Goal: Transaction & Acquisition: Subscribe to service/newsletter

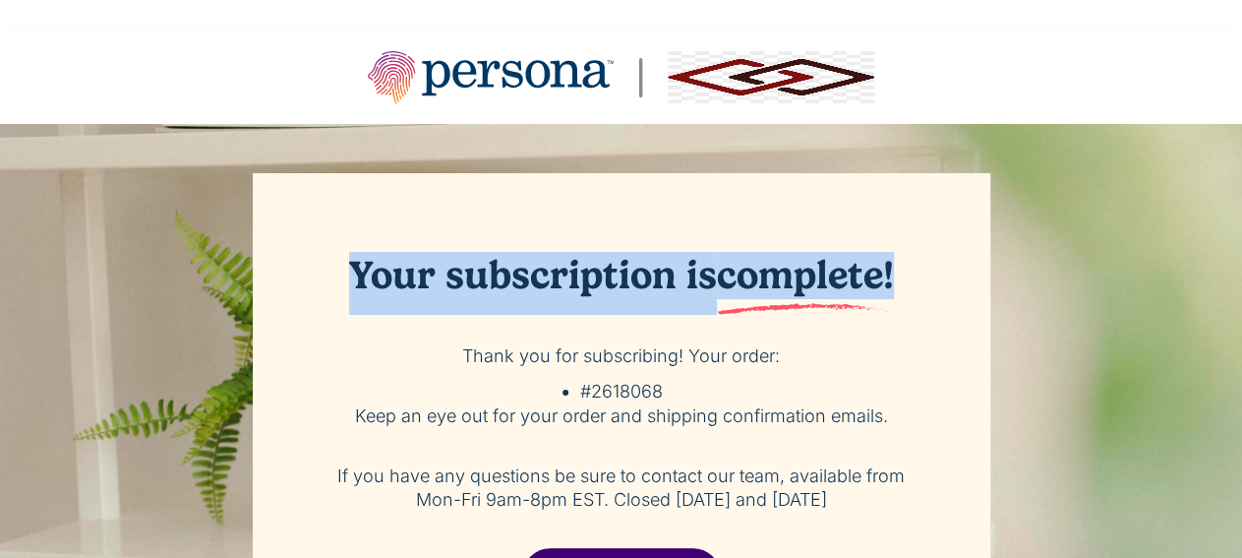
drag, startPoint x: 348, startPoint y: 290, endPoint x: 907, endPoint y: 293, distance: 558.5
click at [907, 293] on h2 "Your subscription is complete!" at bounding box center [622, 283] width 600 height 63
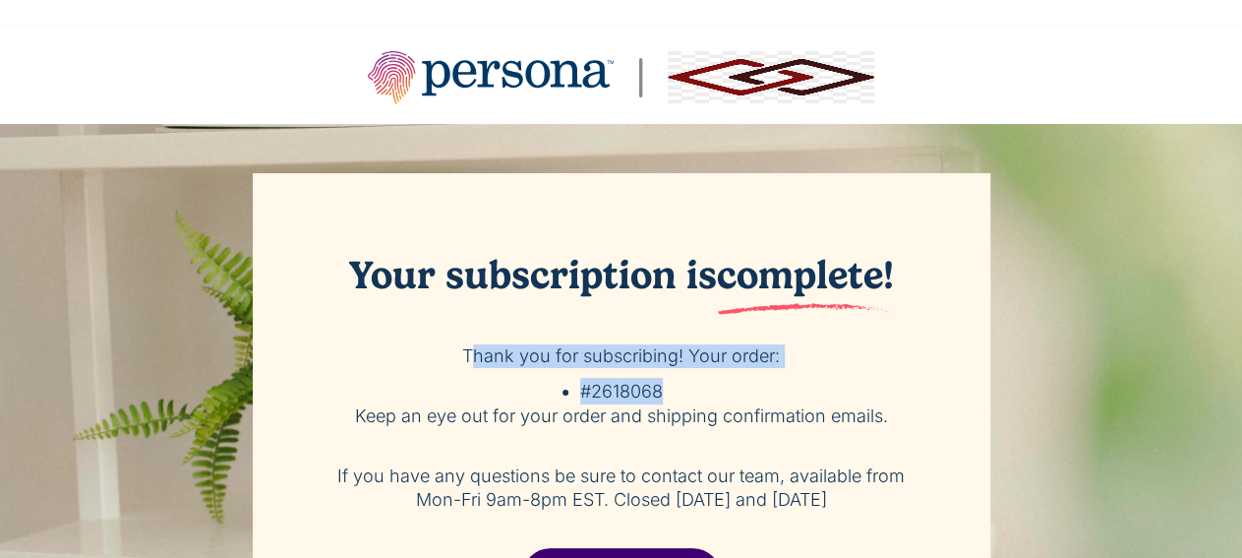
drag, startPoint x: 674, startPoint y: 384, endPoint x: 477, endPoint y: 350, distance: 199.6
click at [477, 350] on div "Your subscription is complete! Thank you for subscribing! Your order: #2618068 …" at bounding box center [621, 413] width 737 height 480
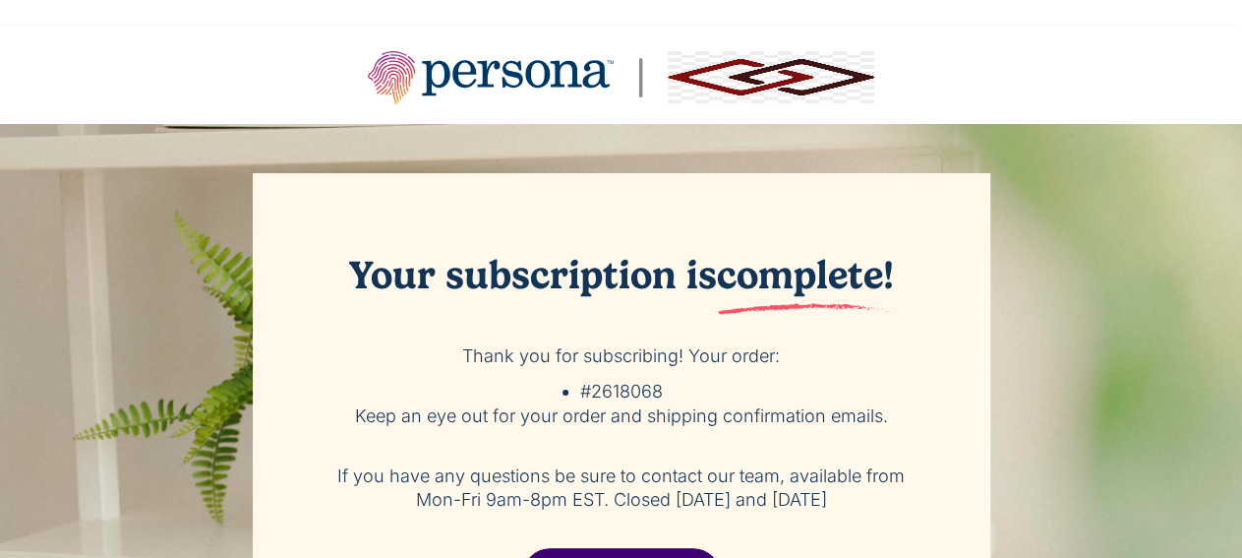
click at [455, 363] on p "Thank you for subscribing! Your order:" at bounding box center [622, 356] width 600 height 24
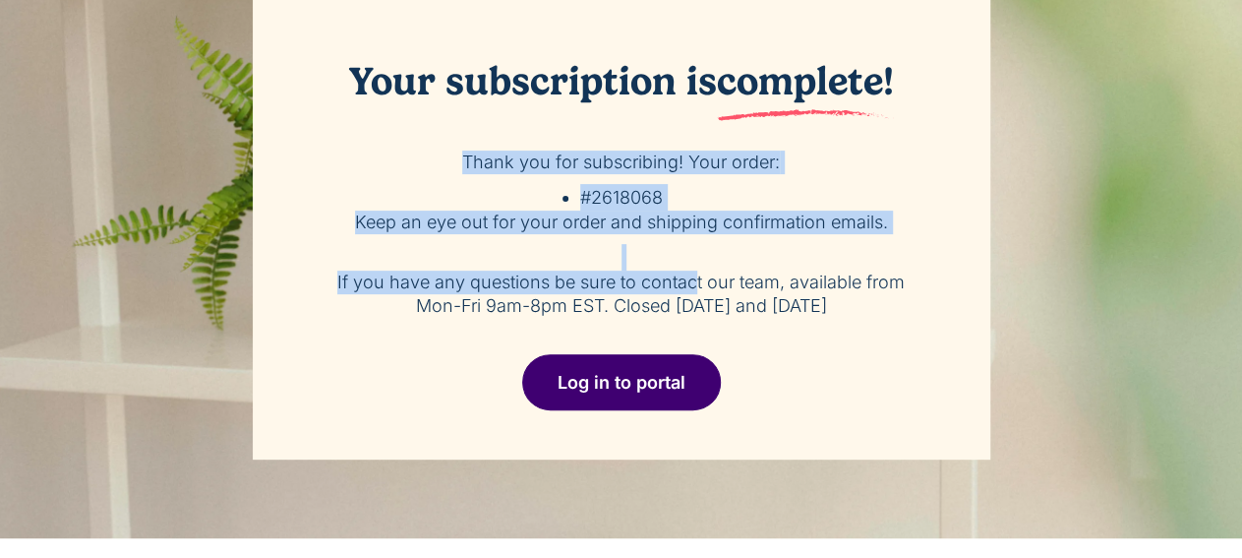
scroll to position [205, 0]
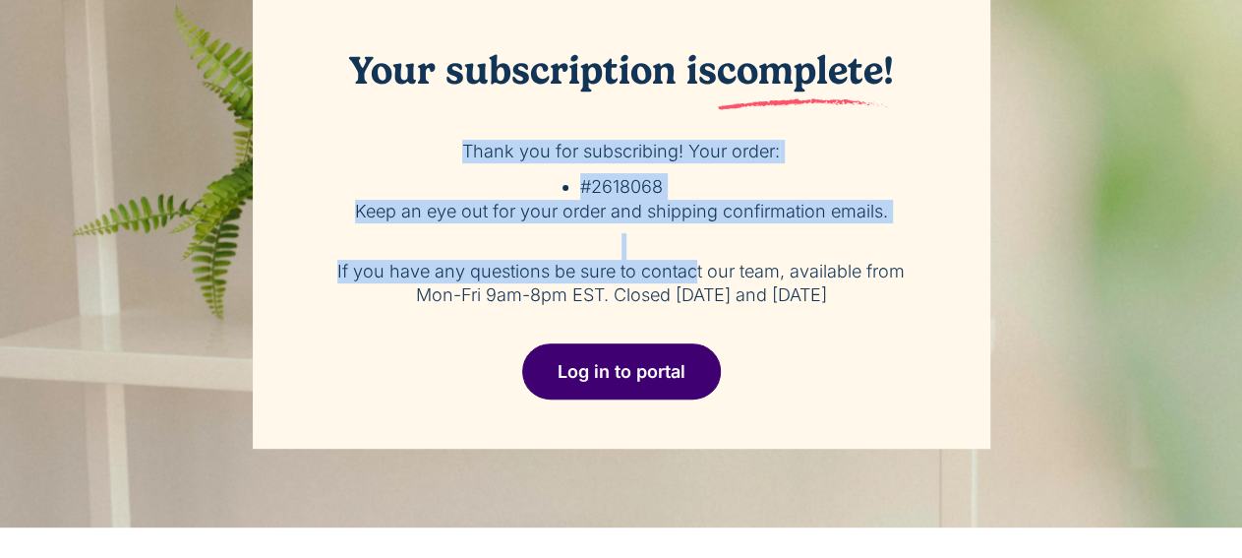
drag, startPoint x: 445, startPoint y: 365, endPoint x: 854, endPoint y: 290, distance: 415.8
click at [854, 290] on div "Your subscription is complete! Thank you for subscribing! Your order: #2618068 …" at bounding box center [621, 209] width 737 height 480
click at [854, 290] on p "If you have any questions be sure to contact our team, available from Mon-Fri 9…" at bounding box center [622, 283] width 600 height 47
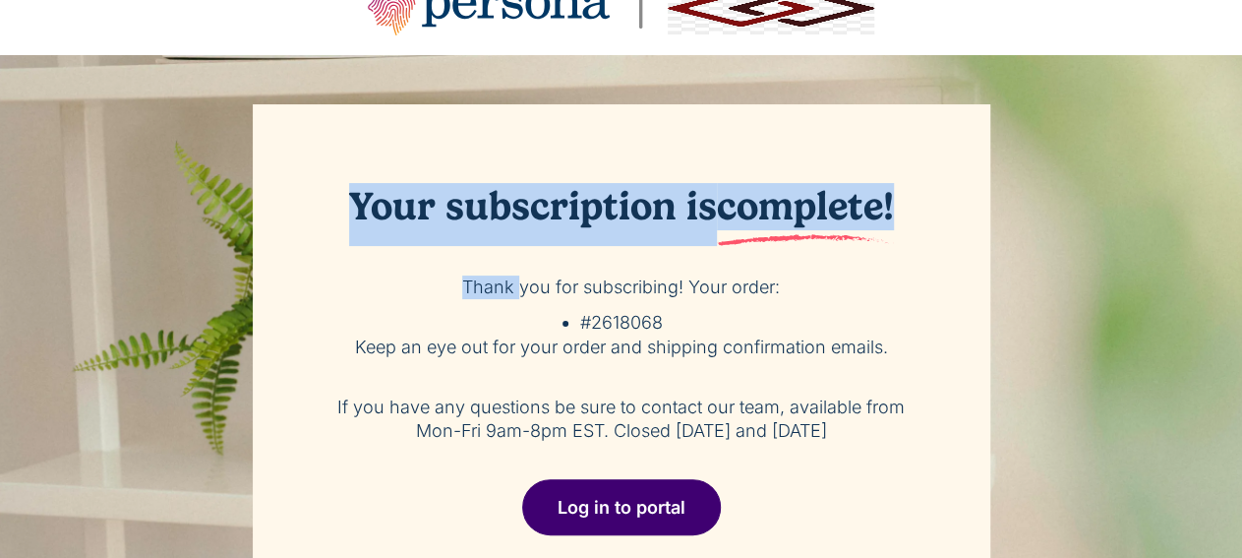
scroll to position [102, 0]
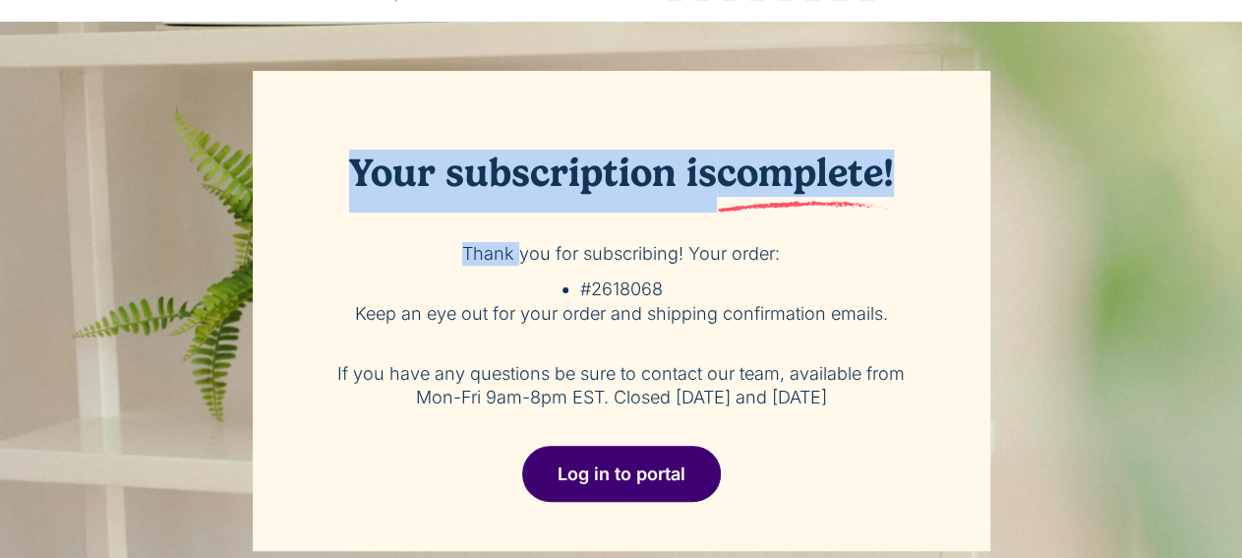
drag, startPoint x: 339, startPoint y: 272, endPoint x: 866, endPoint y: 410, distance: 544.7
click at [866, 410] on div "Your subscription is complete! Thank you for subscribing! Your order: #2618068 …" at bounding box center [621, 311] width 737 height 480
click at [867, 409] on p "If you have any questions be sure to contact our team, available from Mon-Fri 9…" at bounding box center [622, 385] width 600 height 47
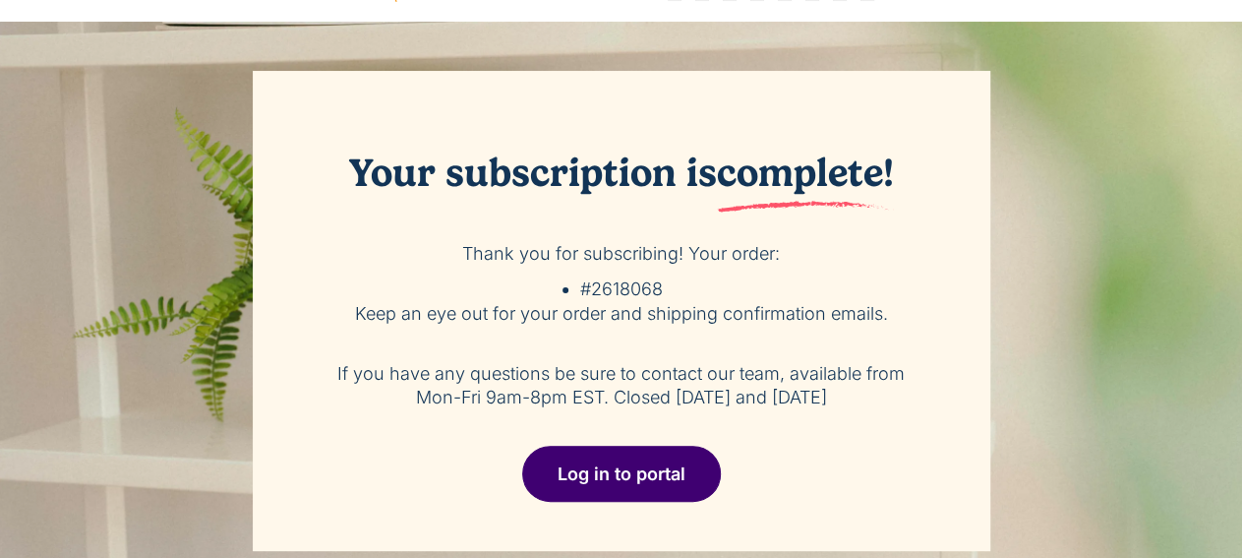
drag, startPoint x: 850, startPoint y: 400, endPoint x: 349, endPoint y: 184, distance: 545.2
click at [349, 184] on div "Your subscription is complete! Thank you for subscribing! Your order: #2618068 …" at bounding box center [621, 311] width 737 height 480
click at [349, 184] on h2 "Your subscription is complete!" at bounding box center [622, 180] width 600 height 63
drag, startPoint x: 349, startPoint y: 184, endPoint x: 851, endPoint y: 397, distance: 545.0
click at [851, 397] on div "Your subscription is complete! Thank you for subscribing! Your order: #2618068 …" at bounding box center [621, 311] width 737 height 480
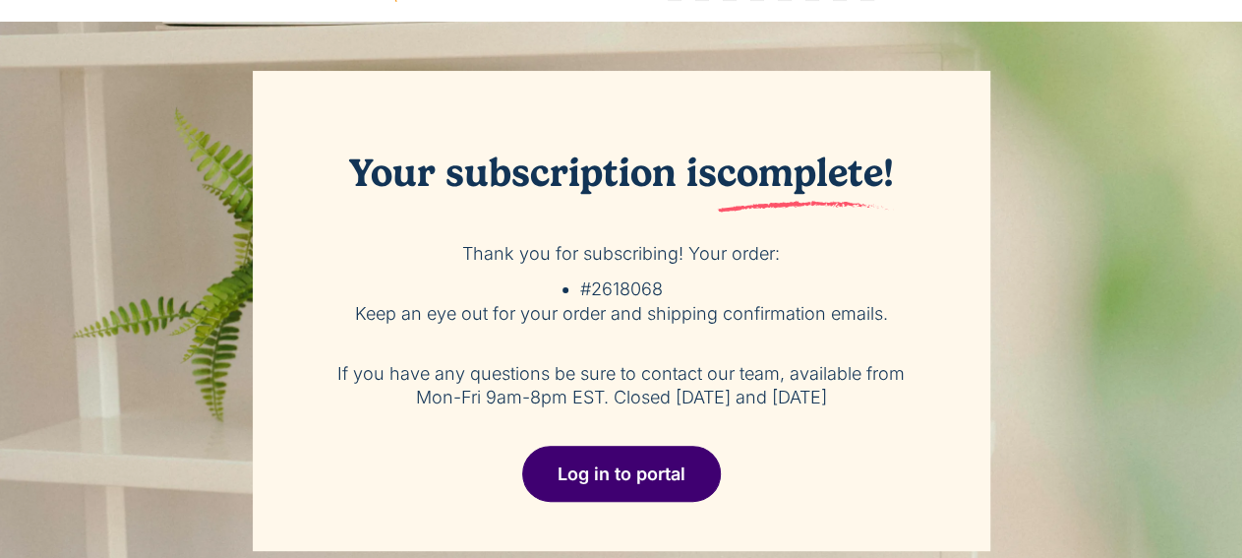
drag, startPoint x: 851, startPoint y: 397, endPoint x: 830, endPoint y: 350, distance: 51.5
click at [831, 351] on div "Your subscription is complete! Thank you for subscribing! Your order: #2618068 …" at bounding box center [621, 311] width 737 height 480
drag, startPoint x: 841, startPoint y: 392, endPoint x: 467, endPoint y: 246, distance: 401.4
click at [467, 246] on div "Your subscription is complete! Thank you for subscribing! Your order: #2618068 …" at bounding box center [621, 311] width 737 height 480
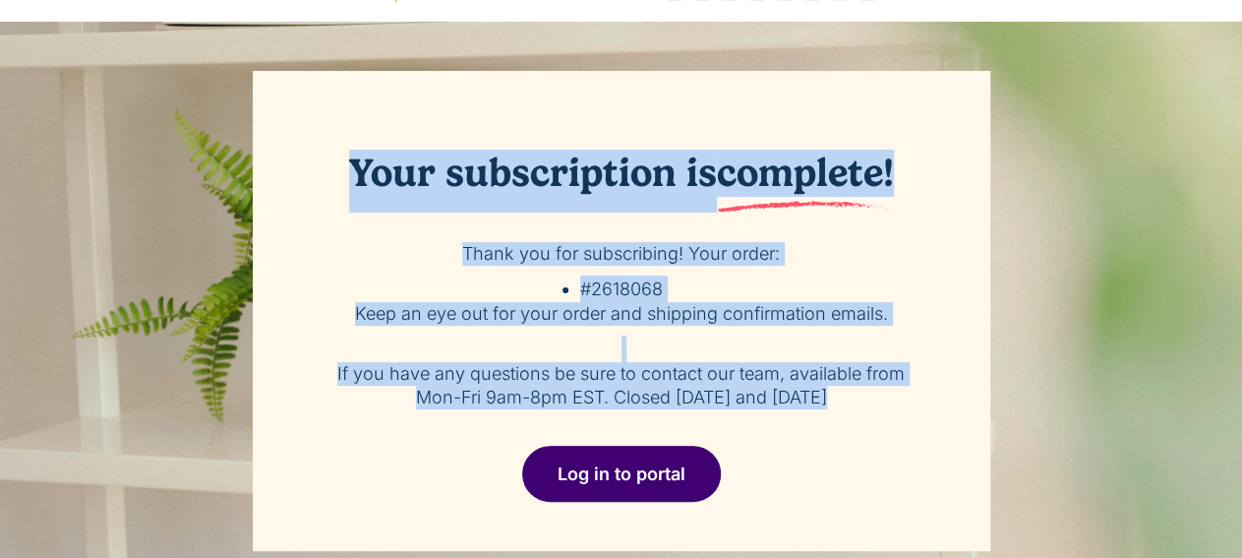
drag, startPoint x: 338, startPoint y: 169, endPoint x: 892, endPoint y: 416, distance: 606.1
click at [892, 416] on div "Your subscription is complete! Thank you for subscribing! Your order: #2618068 …" at bounding box center [621, 311] width 737 height 480
click at [863, 394] on p "If you have any questions be sure to contact our team, available from Mon-Fri 9…" at bounding box center [622, 385] width 600 height 47
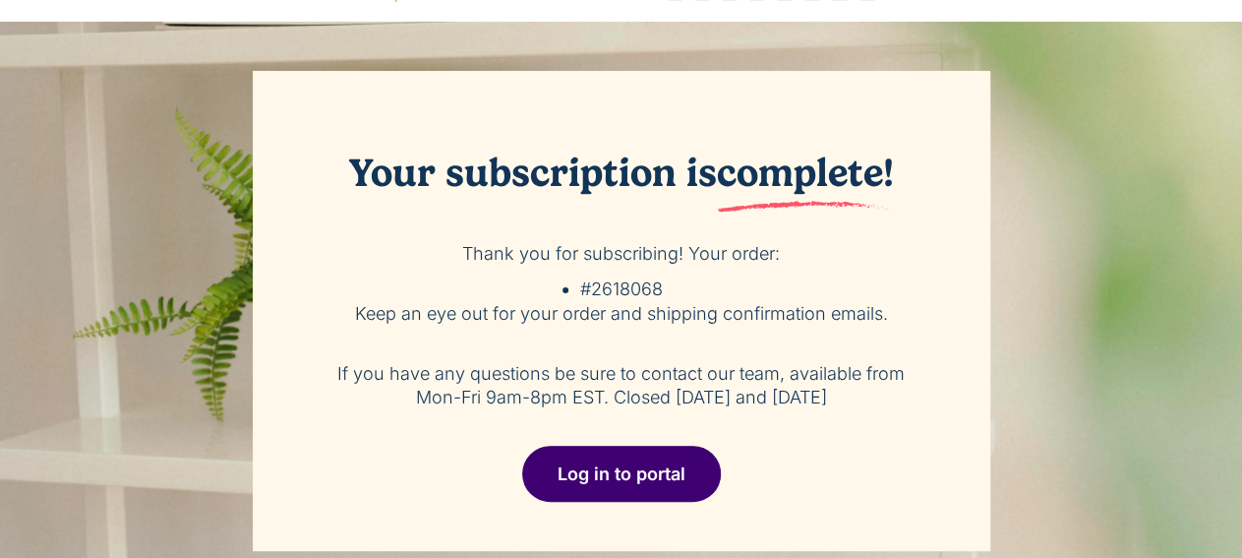
drag, startPoint x: 844, startPoint y: 405, endPoint x: 348, endPoint y: 169, distance: 548.9
click at [348, 169] on div "Your subscription is complete! Thank you for subscribing! Your order: #2618068 …" at bounding box center [621, 311] width 737 height 480
click at [348, 169] on h2 "Your subscription is complete!" at bounding box center [622, 180] width 600 height 63
drag, startPoint x: 348, startPoint y: 169, endPoint x: 843, endPoint y: 412, distance: 551.0
click at [843, 412] on div "Your subscription is complete! Thank you for subscribing! Your order: #2618068 …" at bounding box center [621, 311] width 737 height 480
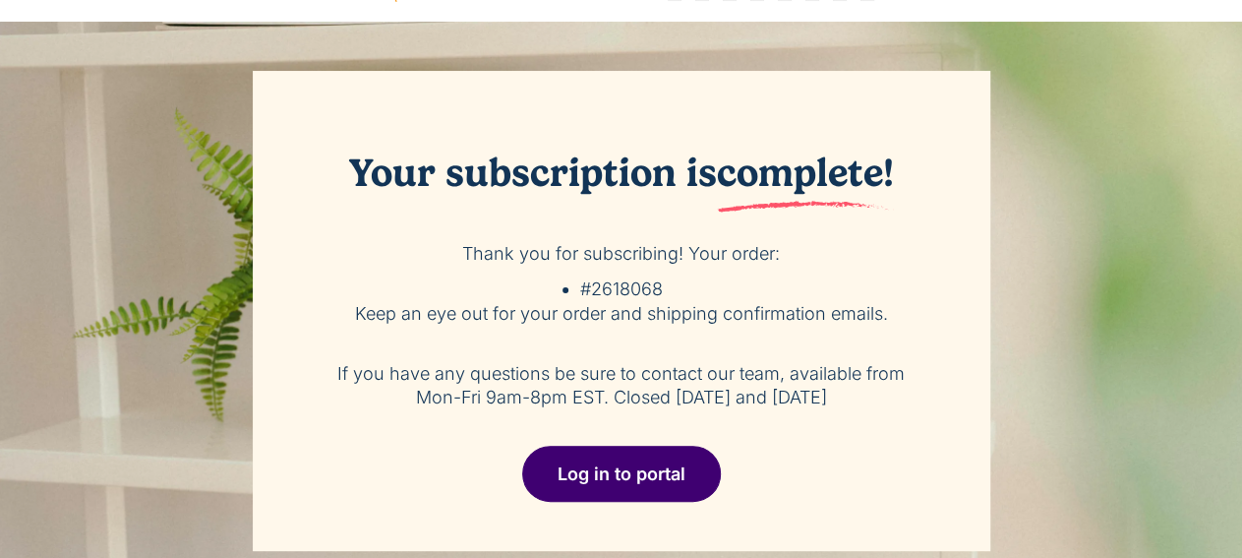
click at [845, 398] on p "If you have any questions be sure to contact our team, available from Mon-Fri 9…" at bounding box center [622, 385] width 600 height 47
drag, startPoint x: 845, startPoint y: 398, endPoint x: 351, endPoint y: 164, distance: 546.3
click at [351, 164] on div "Your subscription is complete! Thank you for subscribing! Your order: #2618068 …" at bounding box center [621, 311] width 737 height 480
click at [709, 239] on div "Your subscription is complete! Thank you for subscribing! Your order: #2618068 …" at bounding box center [621, 311] width 737 height 480
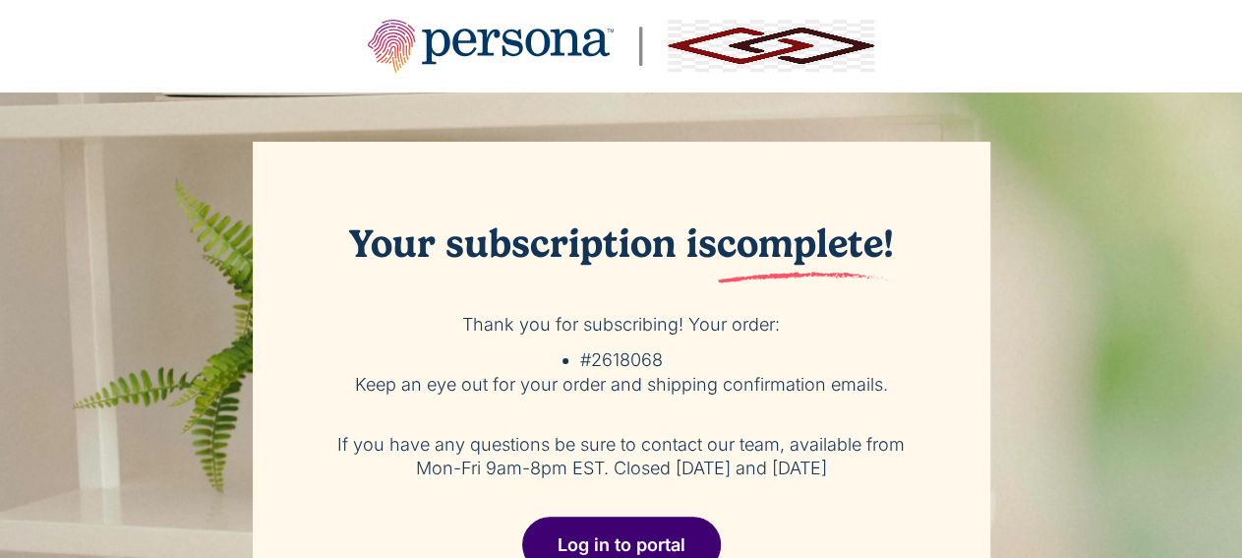
scroll to position [0, 0]
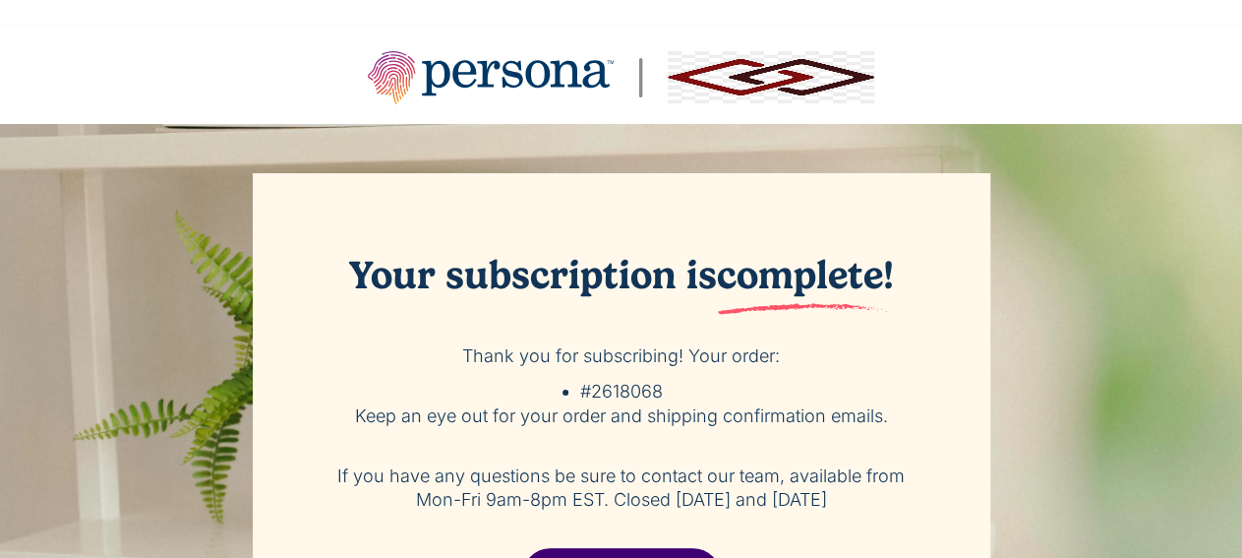
click at [382, 298] on h2 "Your subscription is complete!" at bounding box center [622, 283] width 600 height 63
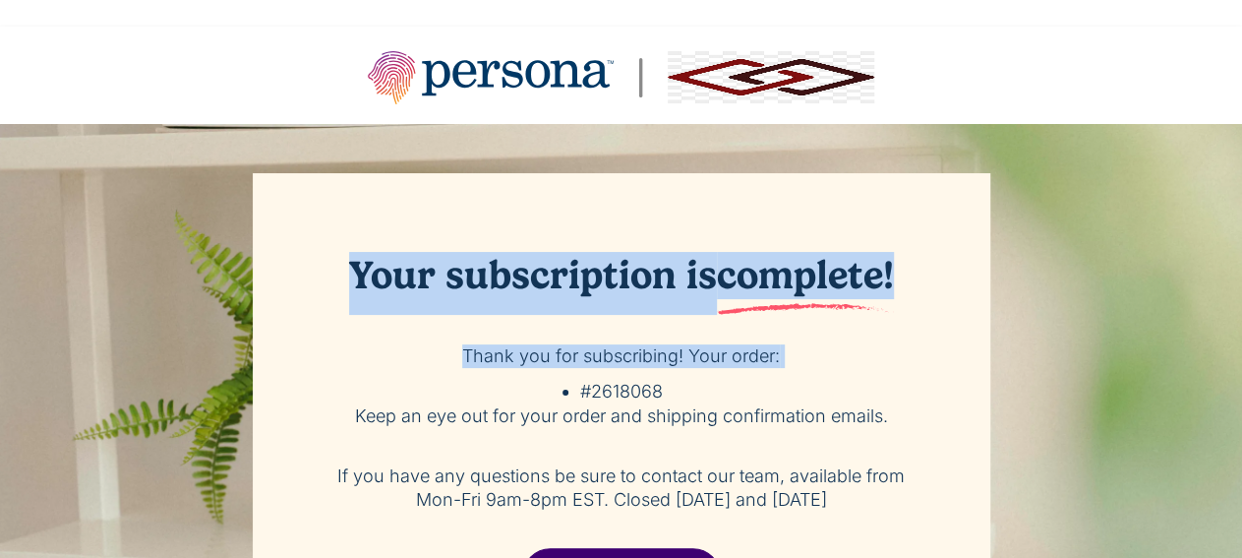
drag, startPoint x: 382, startPoint y: 298, endPoint x: 432, endPoint y: 398, distance: 112.1
click at [432, 398] on div "Your subscription is complete! Thank you for subscribing! Your order: #2618068 …" at bounding box center [621, 413] width 737 height 480
click at [443, 391] on div "Your subscription is complete! Thank you for subscribing! Your order: #2618068 …" at bounding box center [621, 413] width 737 height 480
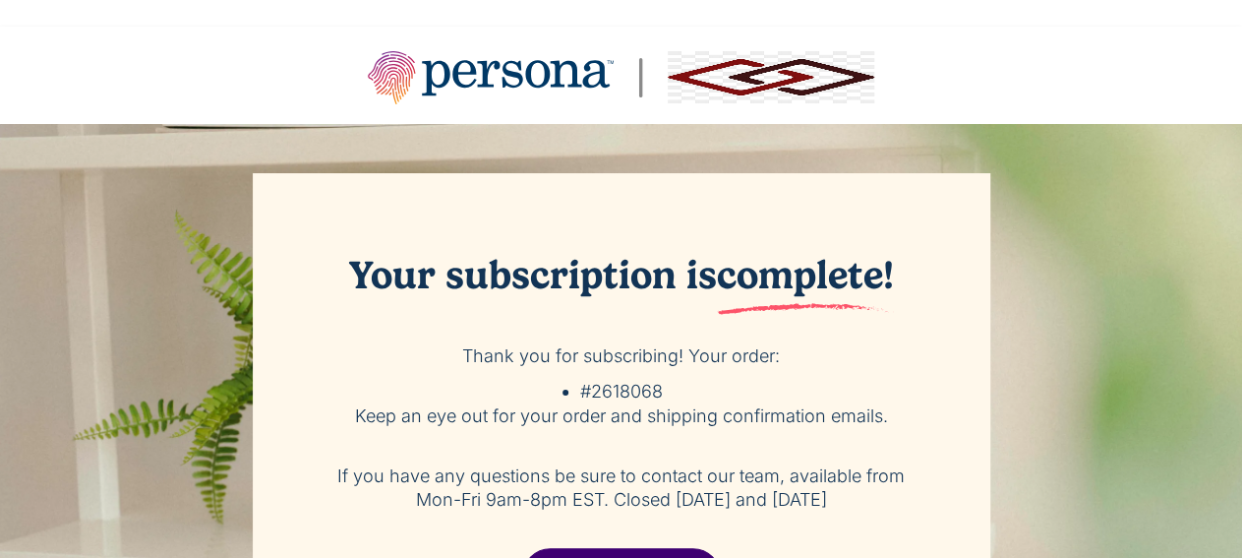
click at [376, 415] on p "Keep an eye out for your order and shipping confirmation emails." at bounding box center [622, 416] width 600 height 24
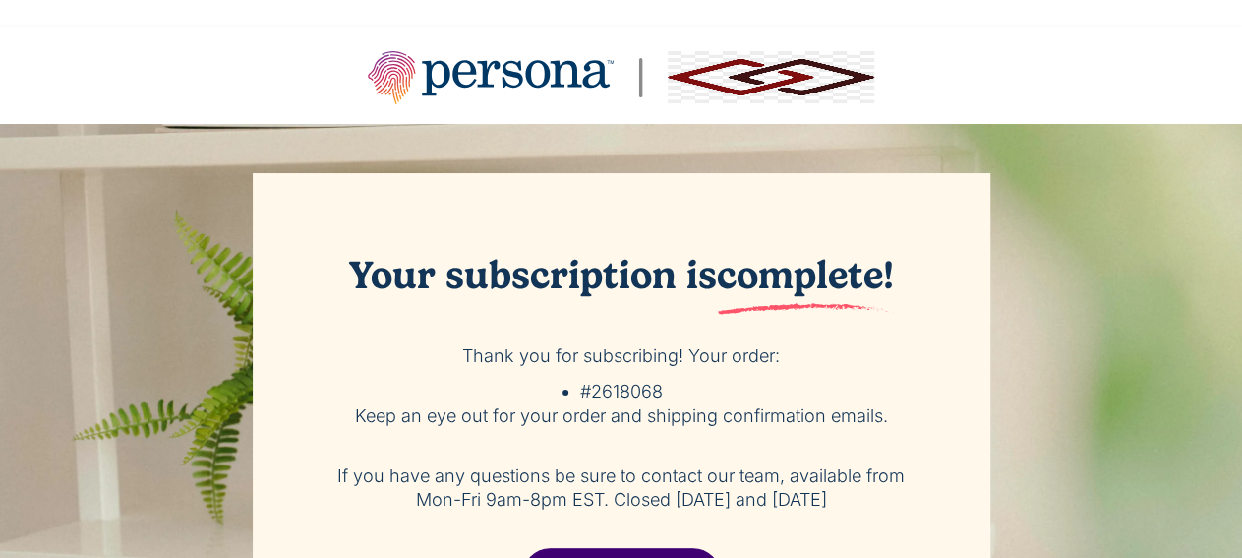
click at [376, 415] on p "Keep an eye out for your order and shipping confirmation emails." at bounding box center [622, 416] width 600 height 24
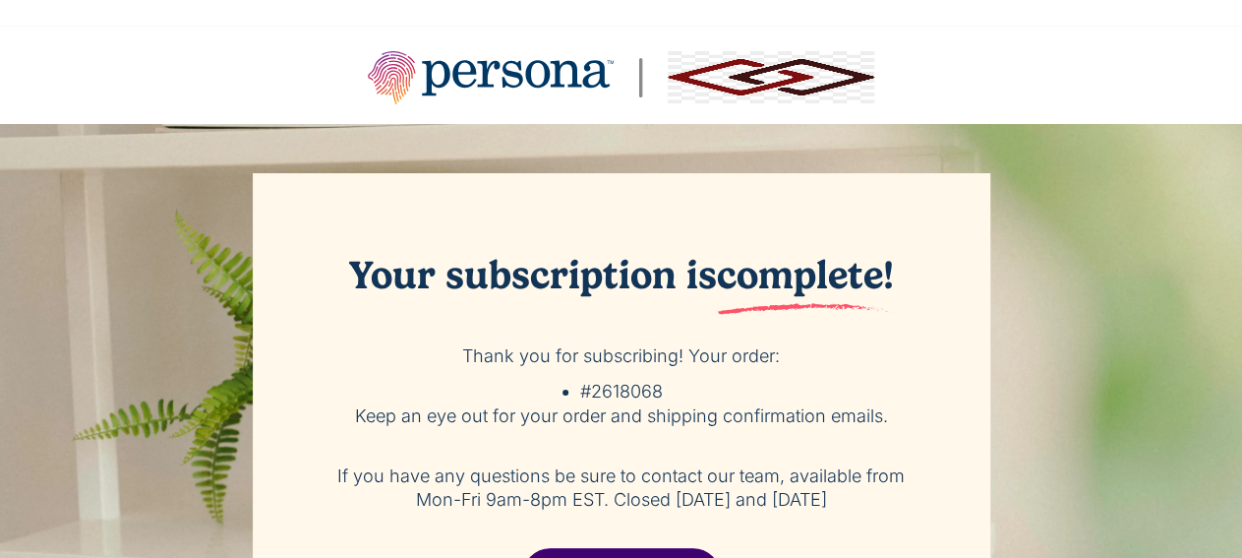
click at [376, 415] on p "Keep an eye out for your order and shipping confirmation emails." at bounding box center [622, 416] width 600 height 24
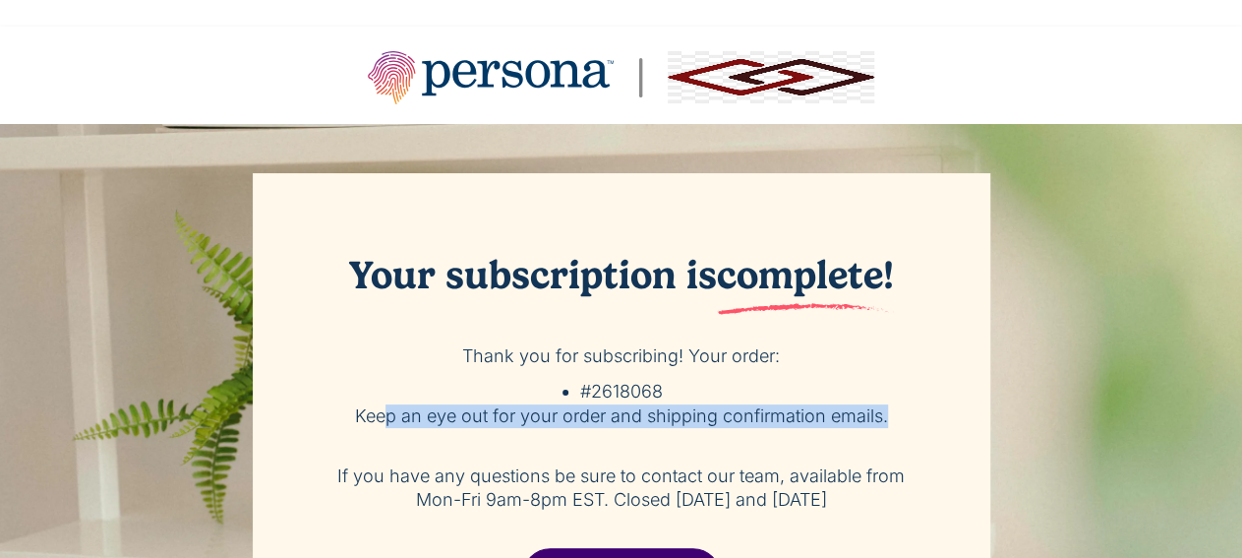
drag, startPoint x: 376, startPoint y: 415, endPoint x: 386, endPoint y: 442, distance: 28.7
click at [386, 442] on div "Your subscription is complete! Thank you for subscribing! Your order: #2618068 …" at bounding box center [621, 413] width 737 height 480
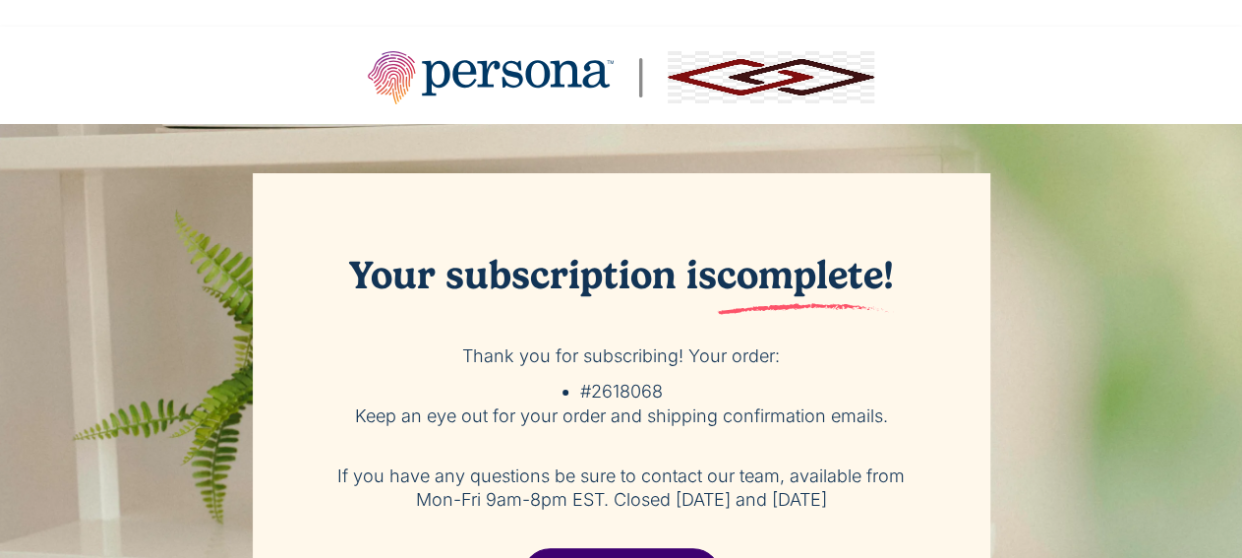
click at [420, 296] on h2 "Your subscription is complete!" at bounding box center [622, 283] width 600 height 63
drag, startPoint x: 352, startPoint y: 273, endPoint x: 844, endPoint y: 500, distance: 541.6
click at [844, 500] on div "Your subscription is complete! Thank you for subscribing! Your order: #2618068 …" at bounding box center [621, 413] width 737 height 480
click at [845, 495] on p "If you have any questions be sure to contact our team, available from Mon-Fri 9…" at bounding box center [622, 487] width 600 height 47
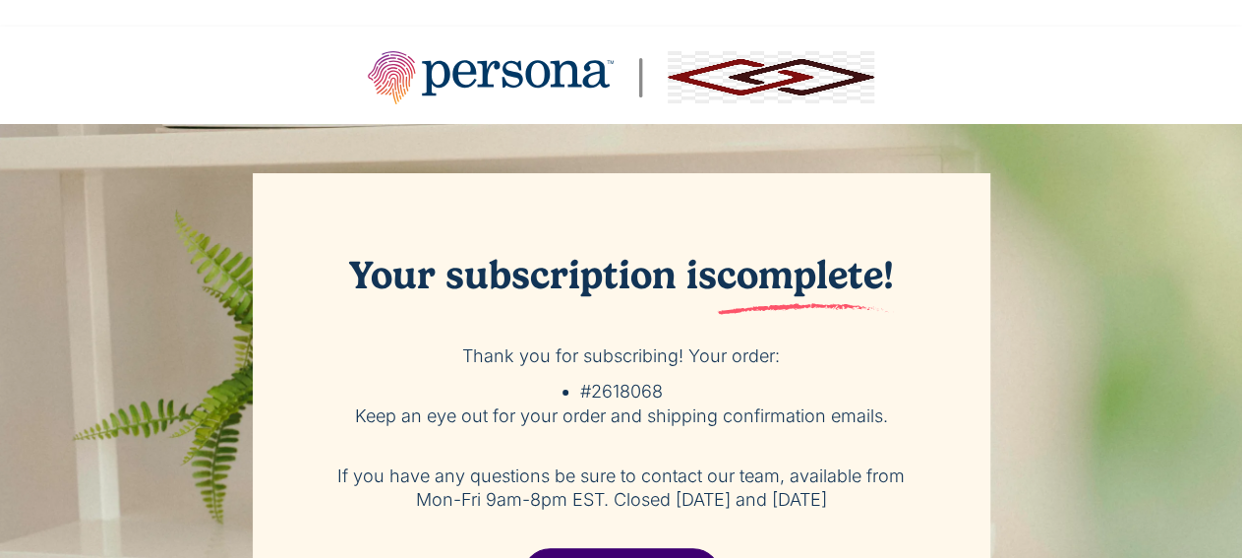
click at [845, 495] on p "If you have any questions be sure to contact our team, available from Mon-Fri 9…" at bounding box center [622, 487] width 600 height 47
drag, startPoint x: 845, startPoint y: 495, endPoint x: 341, endPoint y: 276, distance: 548.7
click at [341, 276] on div "Your subscription is complete! Thank you for subscribing! Your order: #2618068 …" at bounding box center [621, 413] width 737 height 480
click at [339, 275] on h2 "Your subscription is complete!" at bounding box center [622, 283] width 600 height 63
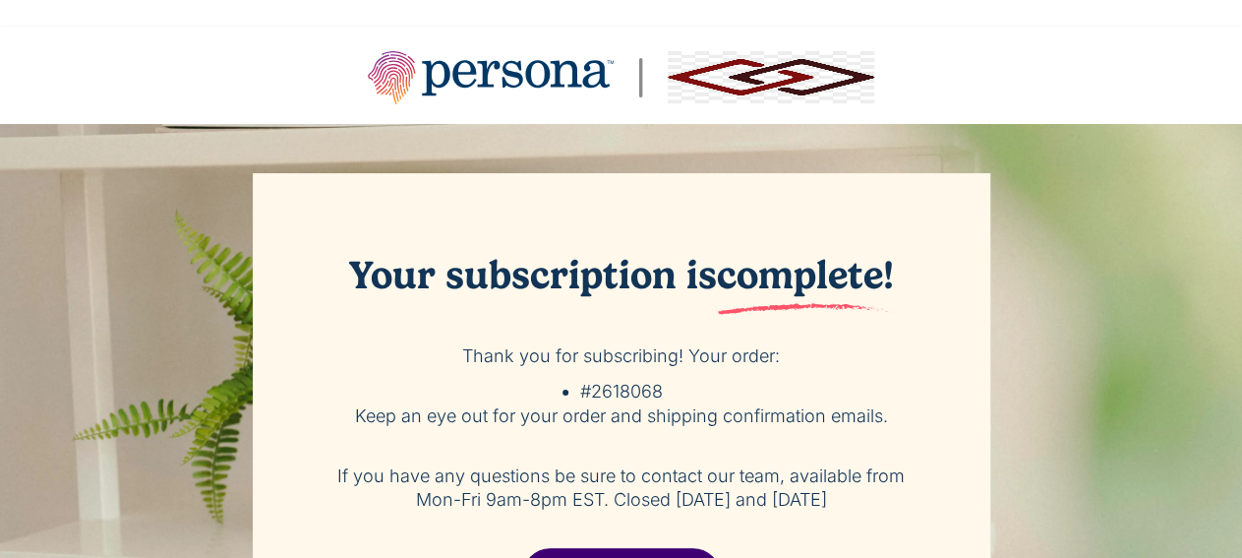
click at [570, 372] on div "Your subscription is complete! Thank you for subscribing! Your order: #2618068 …" at bounding box center [621, 413] width 737 height 480
click at [534, 465] on p "If you have any questions be sure to contact our team, available from Mon-Fri 9…" at bounding box center [622, 487] width 600 height 47
click at [635, 381] on li "#2618068" at bounding box center [621, 391] width 83 height 27
click at [632, 394] on span "#2618068" at bounding box center [621, 391] width 83 height 21
click at [621, 399] on span "#2618068" at bounding box center [621, 391] width 83 height 21
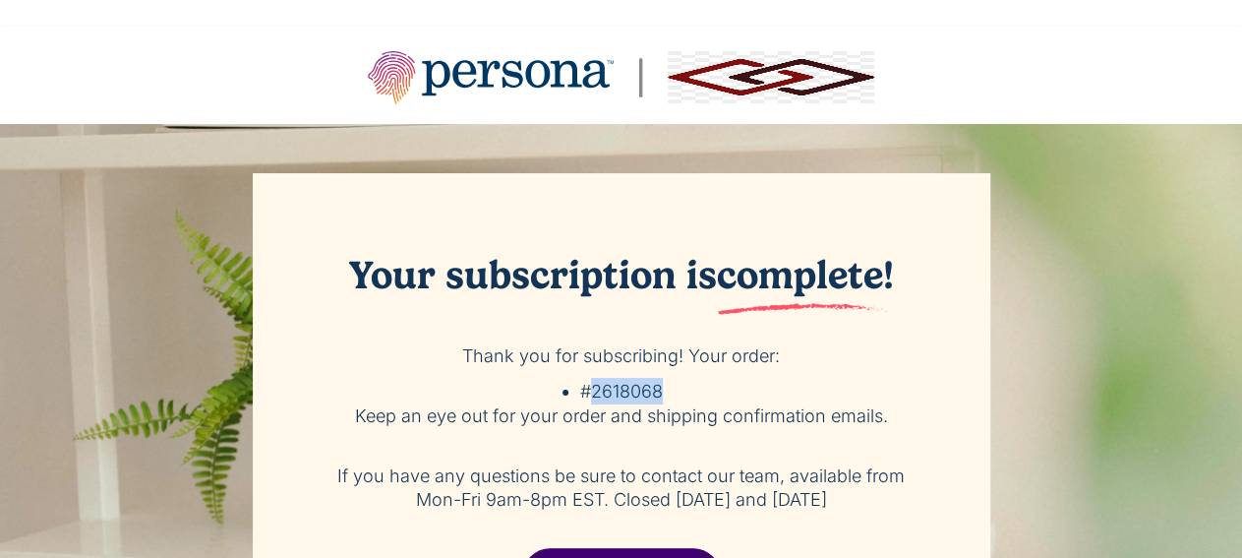
click at [621, 399] on span "#2618068" at bounding box center [621, 391] width 83 height 21
